Goal: Entertainment & Leisure: Browse casually

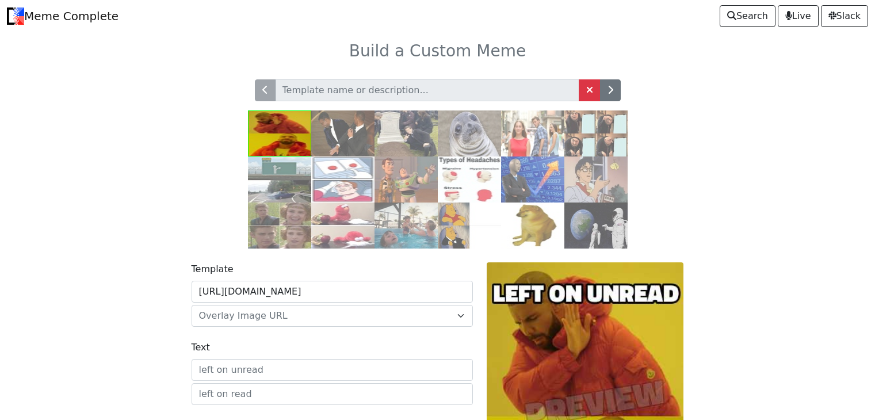
scroll to position [1, 0]
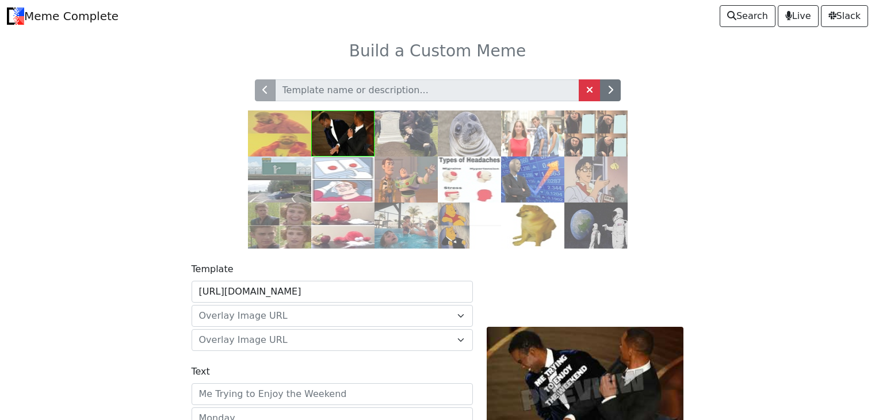
scroll to position [52, 0]
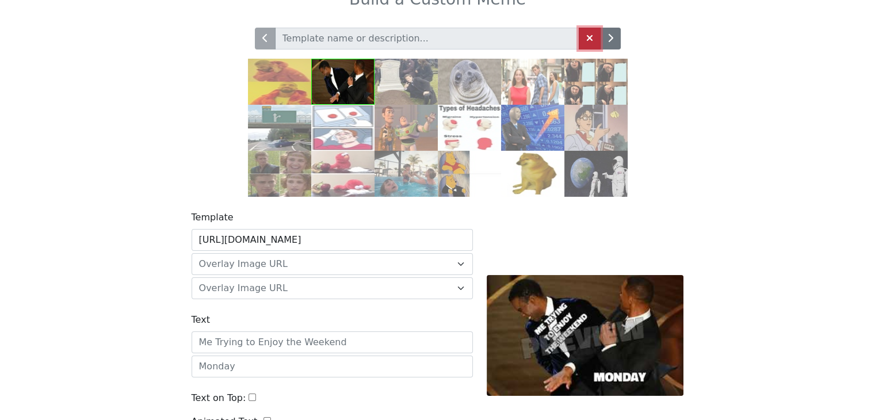
click at [593, 35] on link at bounding box center [590, 39] width 22 height 22
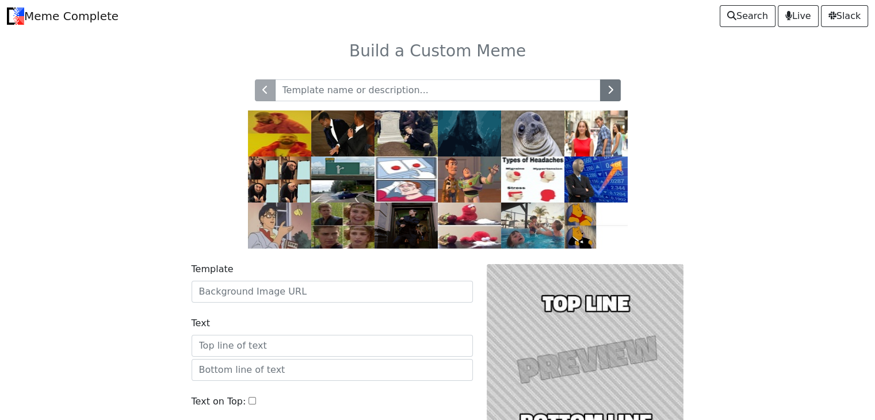
click at [427, 222] on img at bounding box center [405, 225] width 63 height 46
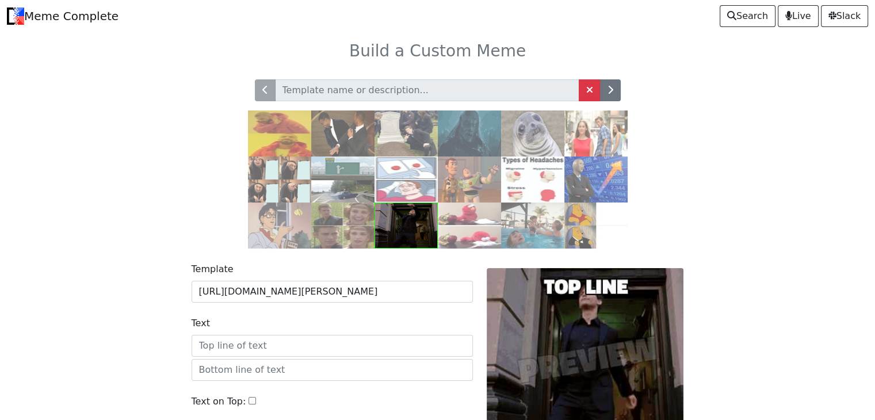
scroll to position [128, 0]
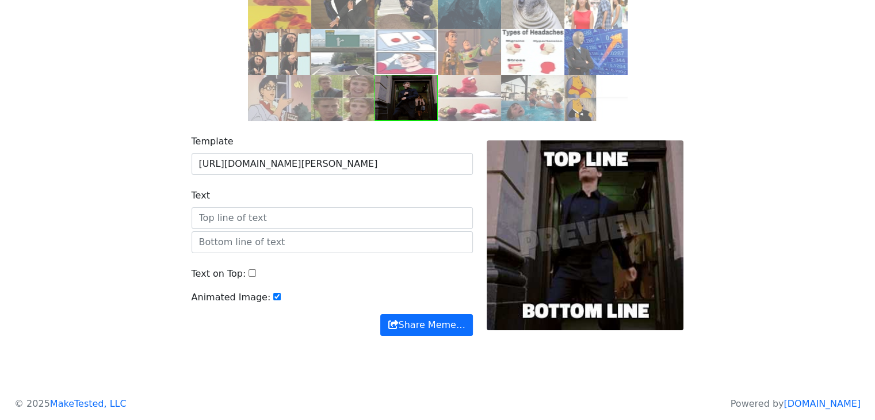
click at [553, 391] on body "Meme Complete Search Live Slack Build a Custom Meme" at bounding box center [437, 134] width 875 height 524
click at [638, 235] on div at bounding box center [585, 235] width 211 height 201
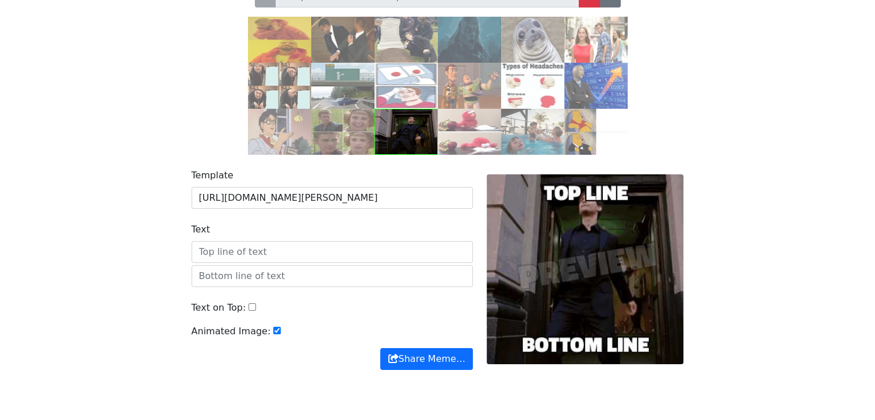
scroll to position [91, 0]
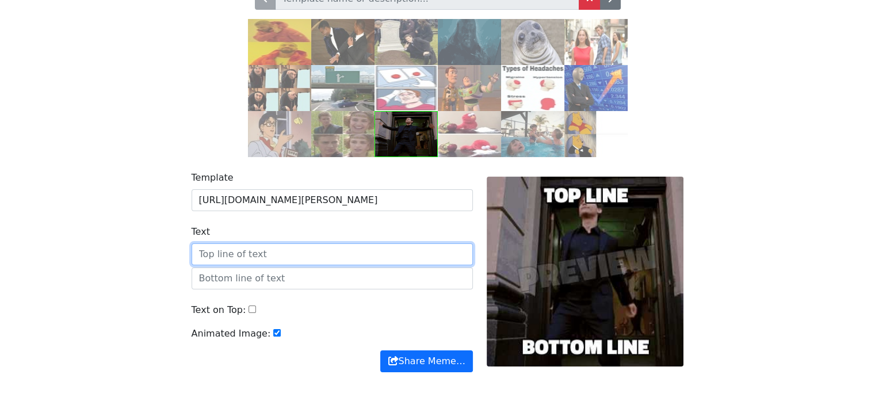
click at [451, 252] on input "Text" at bounding box center [331, 254] width 281 height 22
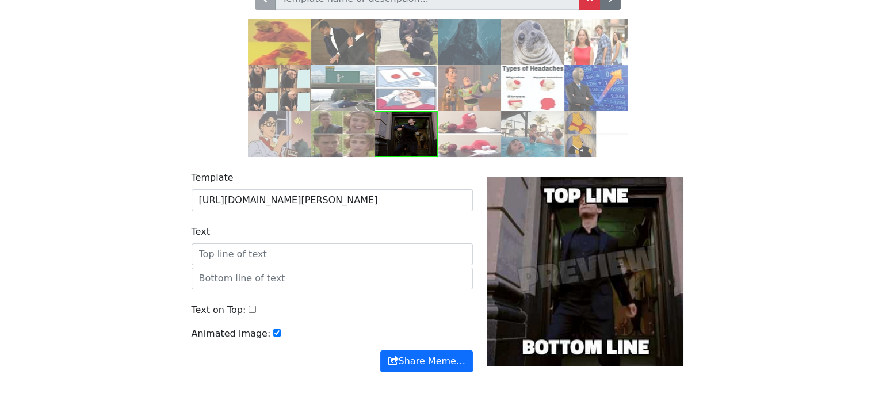
click at [496, 41] on img at bounding box center [469, 42] width 63 height 46
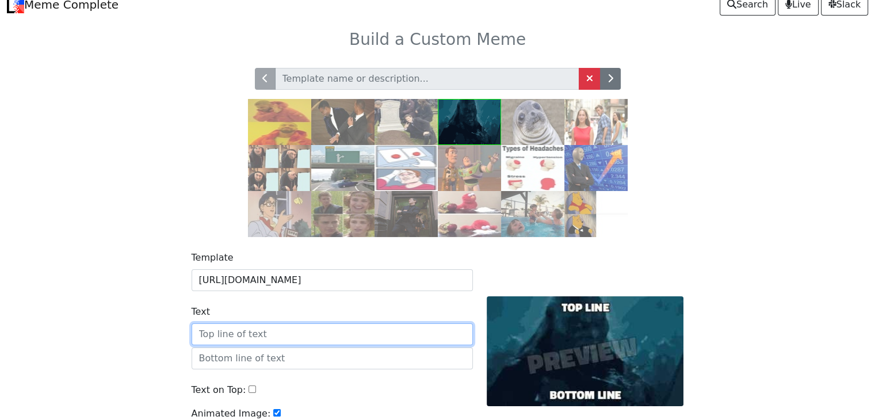
scroll to position [11, 0]
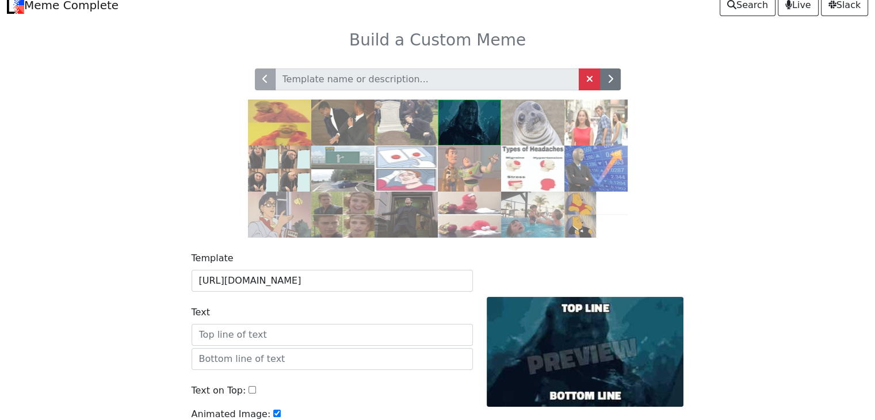
click at [598, 206] on img at bounding box center [595, 214] width 63 height 46
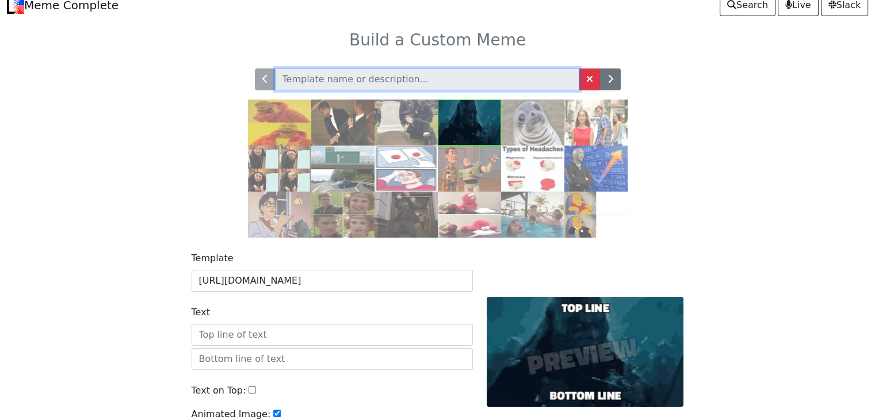
click at [484, 86] on input "text" at bounding box center [427, 79] width 304 height 22
type input "ani"
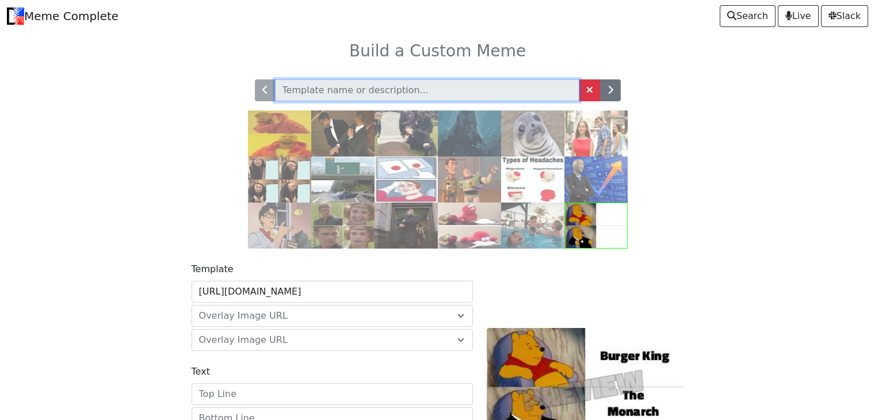
click at [484, 86] on input "text" at bounding box center [427, 90] width 304 height 22
type input "anime"
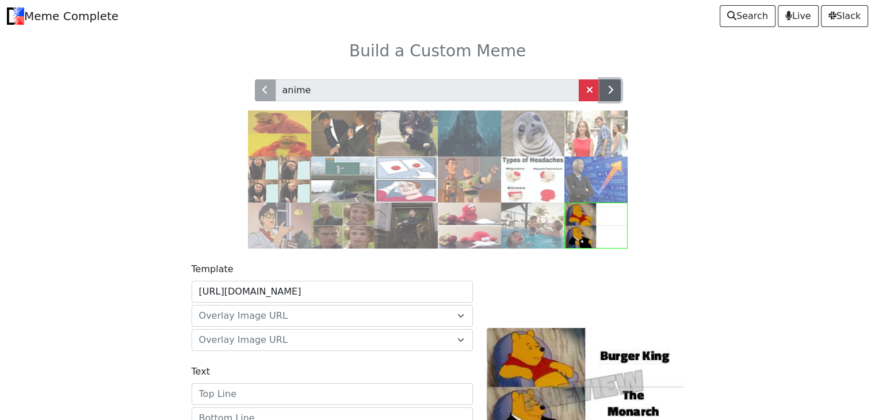
click at [605, 89] on button "button" at bounding box center [610, 90] width 21 height 22
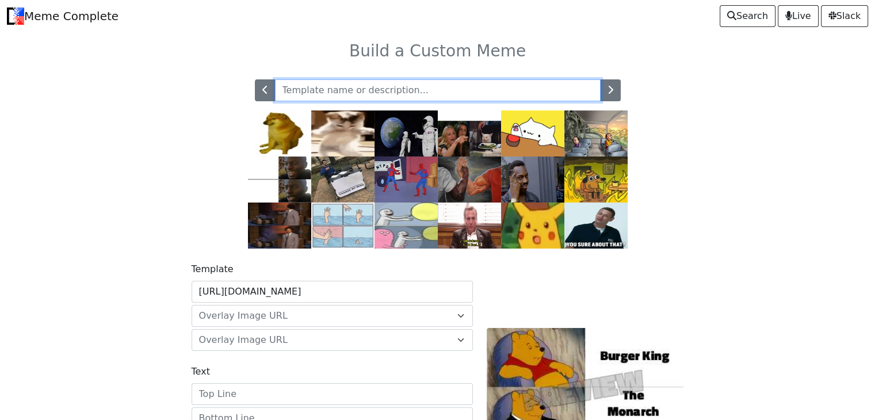
click at [561, 90] on input "text" at bounding box center [437, 90] width 325 height 22
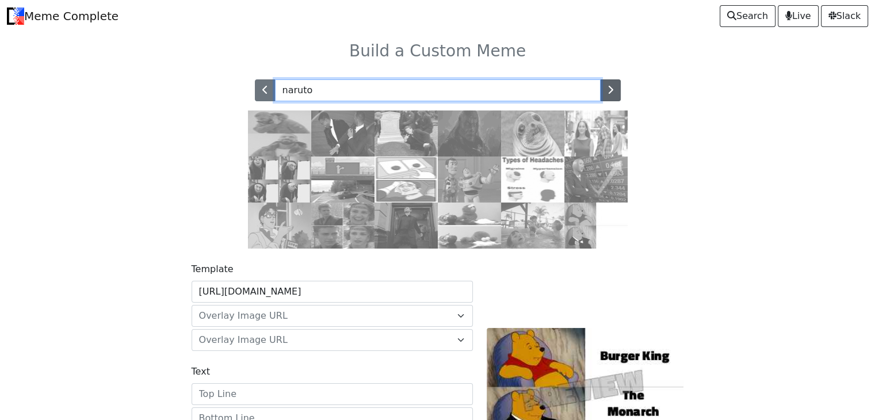
type input "naruto"
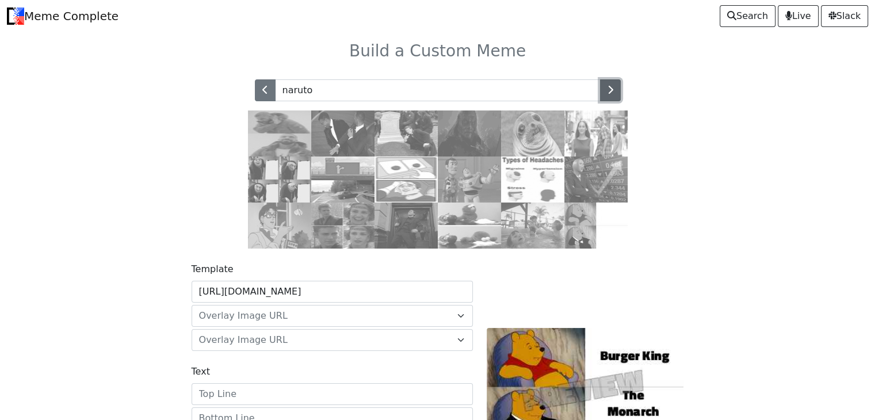
click at [614, 85] on button "button" at bounding box center [610, 90] width 21 height 22
